Goal: Task Accomplishment & Management: Complete application form

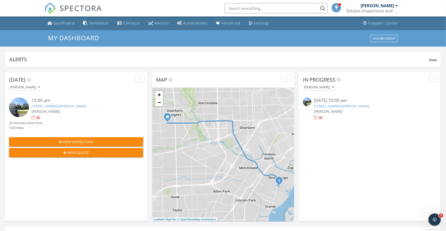
click at [347, 106] on link "50 Abbott St, River Rouge, MI 48218" at bounding box center [341, 106] width 55 height 5
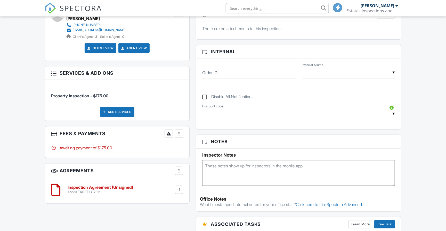
click at [181, 134] on div at bounding box center [178, 133] width 5 height 5
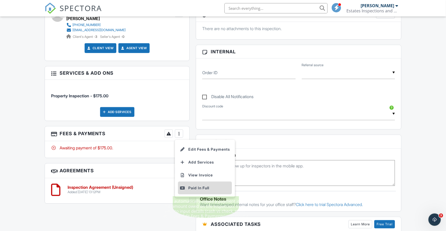
click at [193, 188] on div "Paid In Full" at bounding box center [205, 188] width 50 height 6
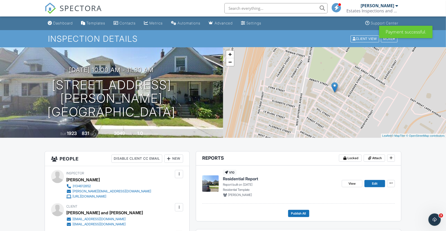
click at [74, 9] on span "SPECTORA" at bounding box center [81, 8] width 42 height 11
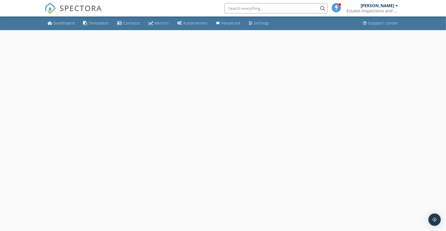
select select "8"
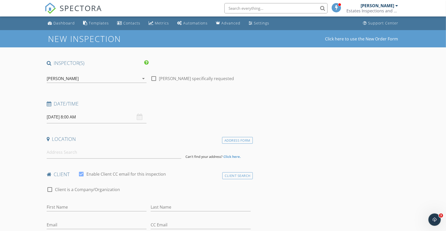
click at [93, 116] on input "[DATE] 8:00 AM" at bounding box center [97, 117] width 100 height 13
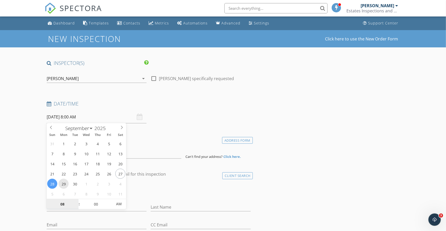
type input "09/29/2025 8:00 AM"
type input "09"
type input "09/29/2025 9:00 AM"
click at [77, 200] on span at bounding box center [77, 201] width 4 height 5
type input "10"
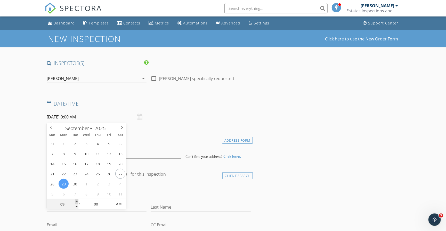
type input "09/29/2025 10:00 AM"
click at [77, 200] on span at bounding box center [77, 201] width 4 height 5
type input "11"
type input "09/29/2025 11:00 AM"
click at [77, 200] on span at bounding box center [77, 201] width 4 height 5
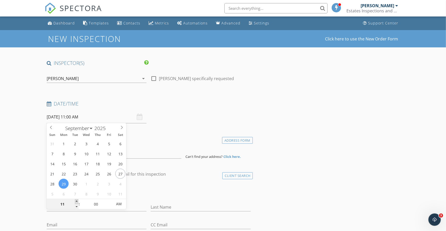
type input "12"
type input "09/29/2025 12:00 PM"
click at [77, 200] on span at bounding box center [77, 201] width 4 height 5
type input "01"
type input "09/29/2025 1:00 PM"
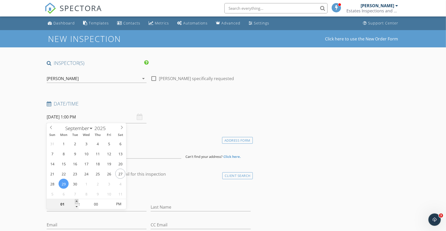
click at [77, 200] on span at bounding box center [77, 201] width 4 height 5
type input "02"
type input "09/29/2025 2:00 PM"
click at [77, 200] on span at bounding box center [77, 201] width 4 height 5
type input "03"
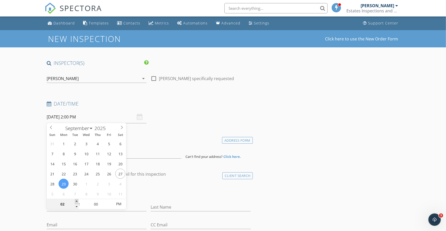
type input "09/29/2025 3:00 PM"
click at [77, 200] on span at bounding box center [77, 201] width 4 height 5
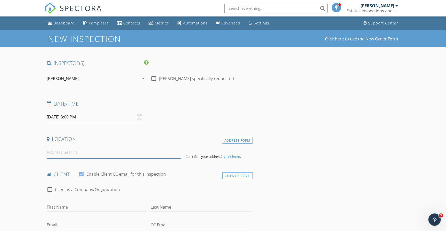
click at [71, 151] on input at bounding box center [114, 152] width 135 height 13
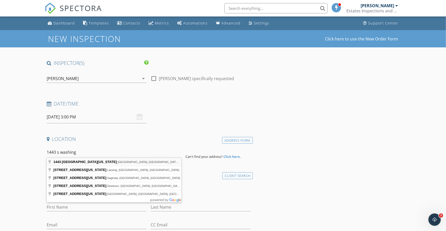
type input "1443 South Washington Avenue, Royal Oak, MI, USA"
drag, startPoint x: 83, startPoint y: 161, endPoint x: 94, endPoint y: 161, distance: 10.8
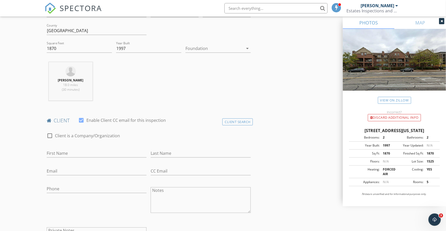
scroll to position [164, 0]
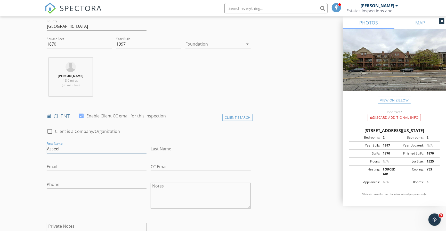
type input "Asseel"
type input "Khansa"
type input "Asseelkhansa@gmail.com"
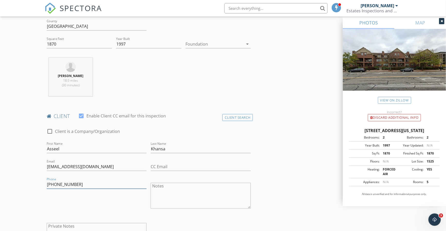
type input "313-485-1343"
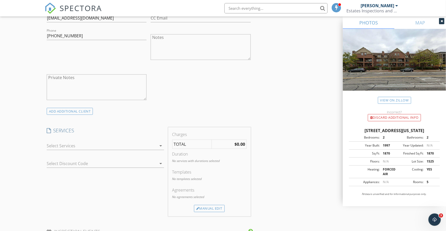
scroll to position [330, 0]
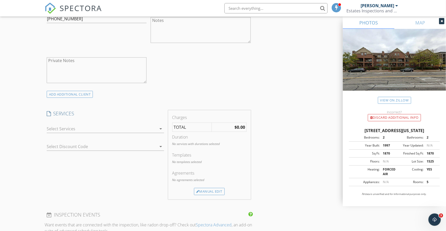
click at [138, 125] on div at bounding box center [102, 129] width 110 height 8
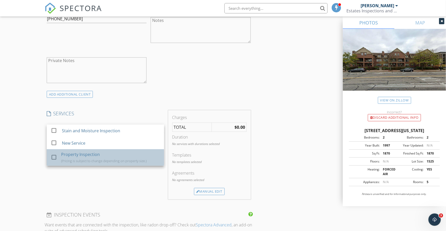
click at [128, 159] on div "(Pricing is subject to change depending on property size.)" at bounding box center [103, 161] width 85 height 4
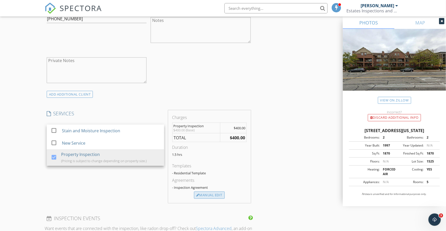
click at [206, 193] on div "Manual Edit" at bounding box center [209, 195] width 31 height 7
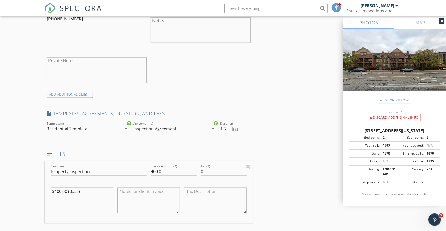
click at [56, 188] on textarea "$400.00 (Base)" at bounding box center [82, 201] width 62 height 26
drag, startPoint x: 80, startPoint y: 190, endPoint x: 68, endPoint y: 190, distance: 11.6
click at [68, 190] on textarea "$400.00 (Base)" at bounding box center [82, 201] width 62 height 26
click at [56, 190] on textarea "$400.00" at bounding box center [82, 201] width 62 height 26
type textarea "$75.00"
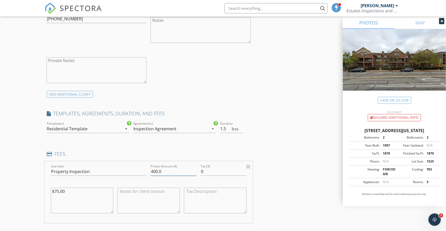
click at [157, 169] on input "400.0" at bounding box center [174, 172] width 46 height 9
type input "75.0"
click at [279, 184] on div "INSPECTOR(S) check_box Jamal Makki PRIMARY Jamal Makki arrow_drop_down check_bo…" at bounding box center [223, 181] width 357 height 902
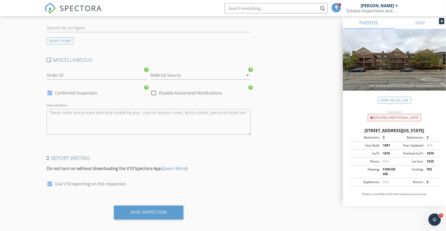
scroll to position [651, 0]
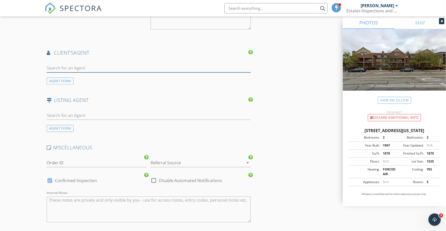
click at [158, 64] on input "text" at bounding box center [149, 68] width 204 height 9
type input "his"
click at [148, 76] on li "Hisham" at bounding box center [149, 79] width 204 height 14
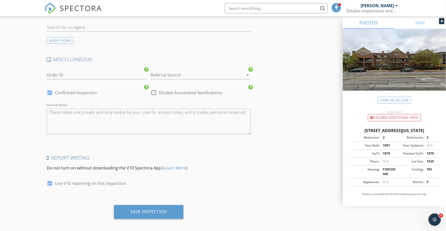
scroll to position [856, 0]
click at [154, 210] on div "Save Inspection" at bounding box center [149, 212] width 36 height 5
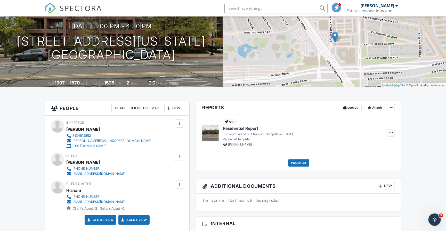
scroll to position [54, 0]
